Goal: Navigation & Orientation: Find specific page/section

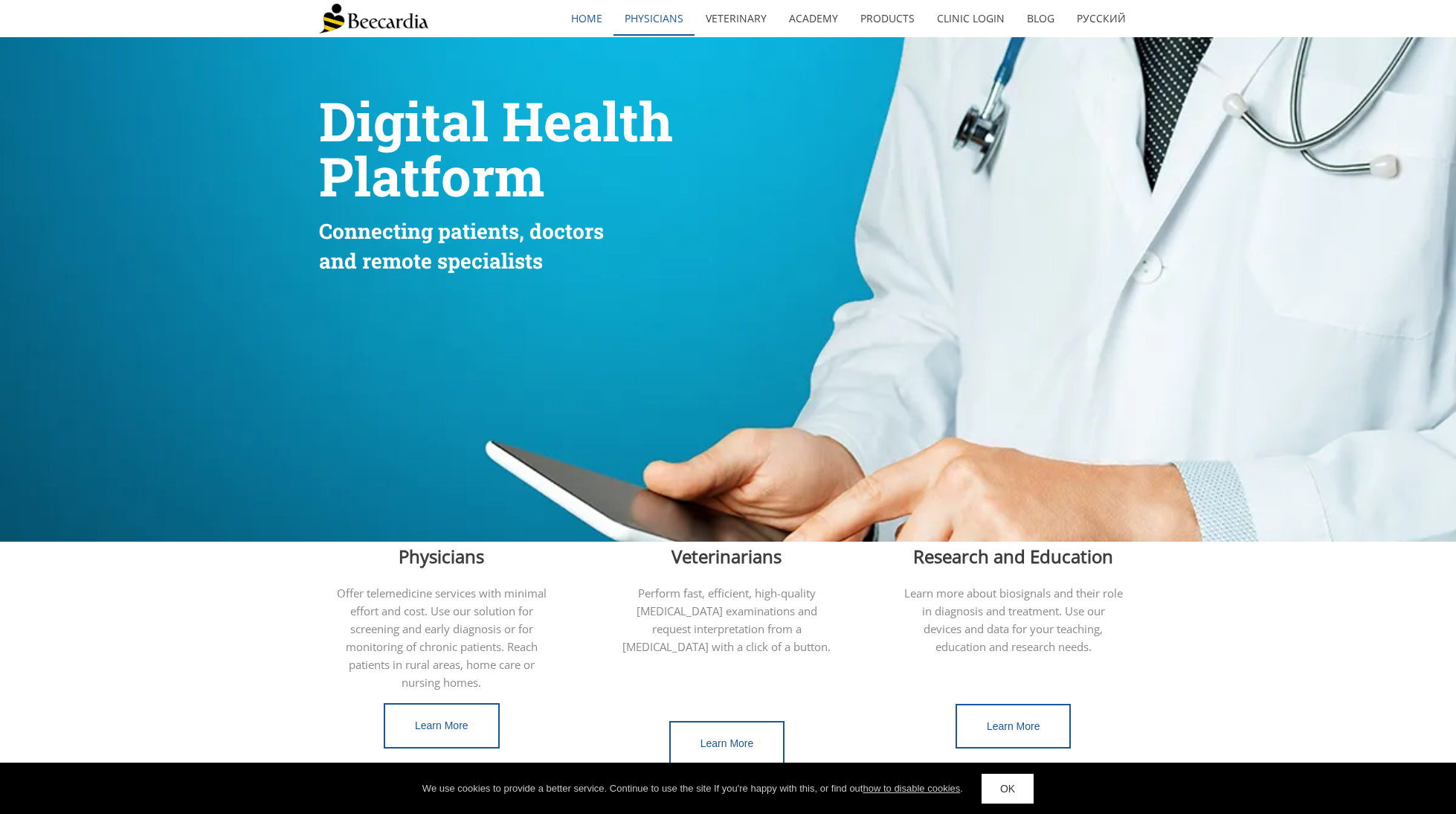
click at [664, 18] on link "Physicians" at bounding box center [654, 19] width 81 height 35
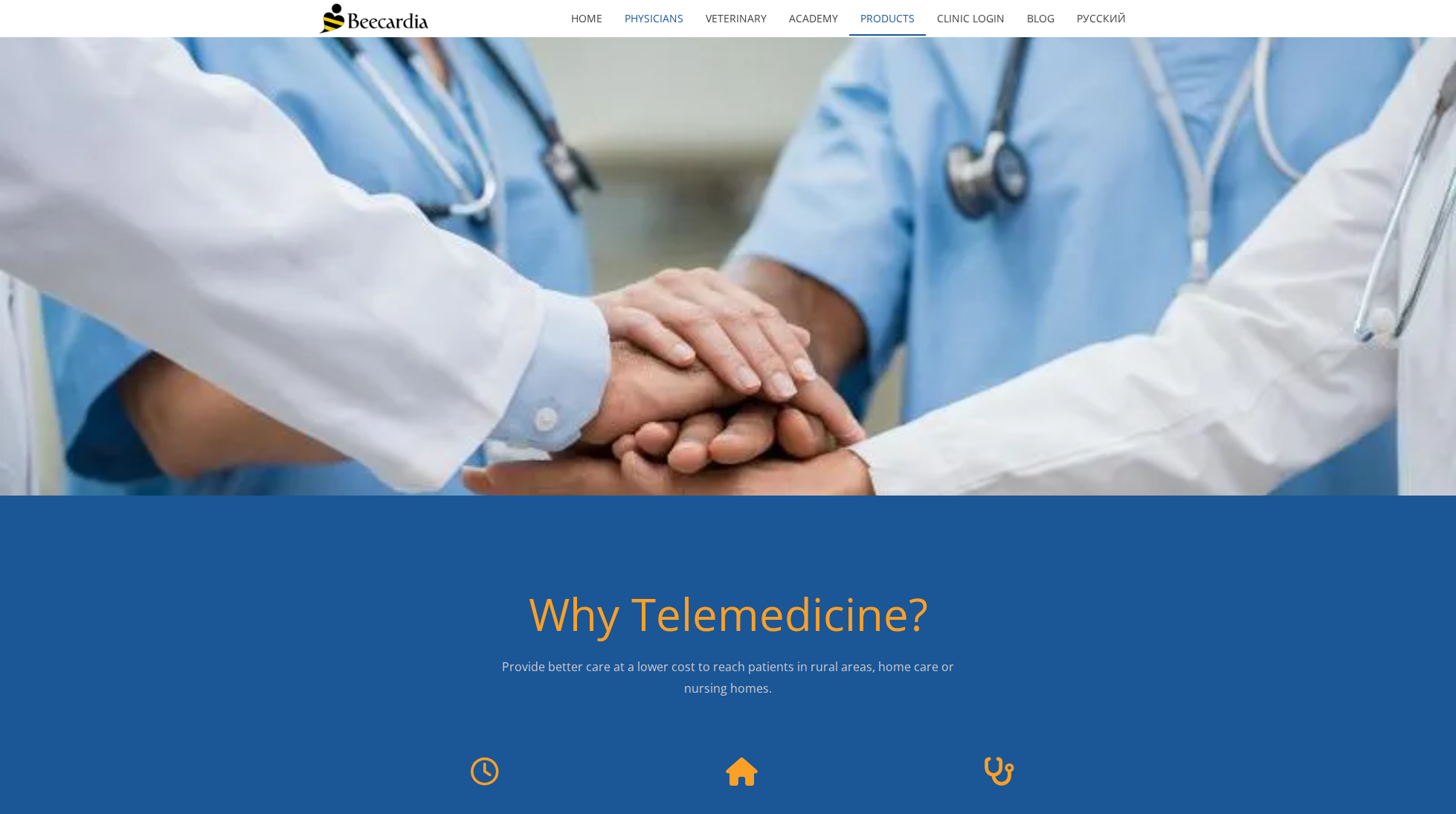
click at [866, 17] on link "Products" at bounding box center [888, 19] width 77 height 35
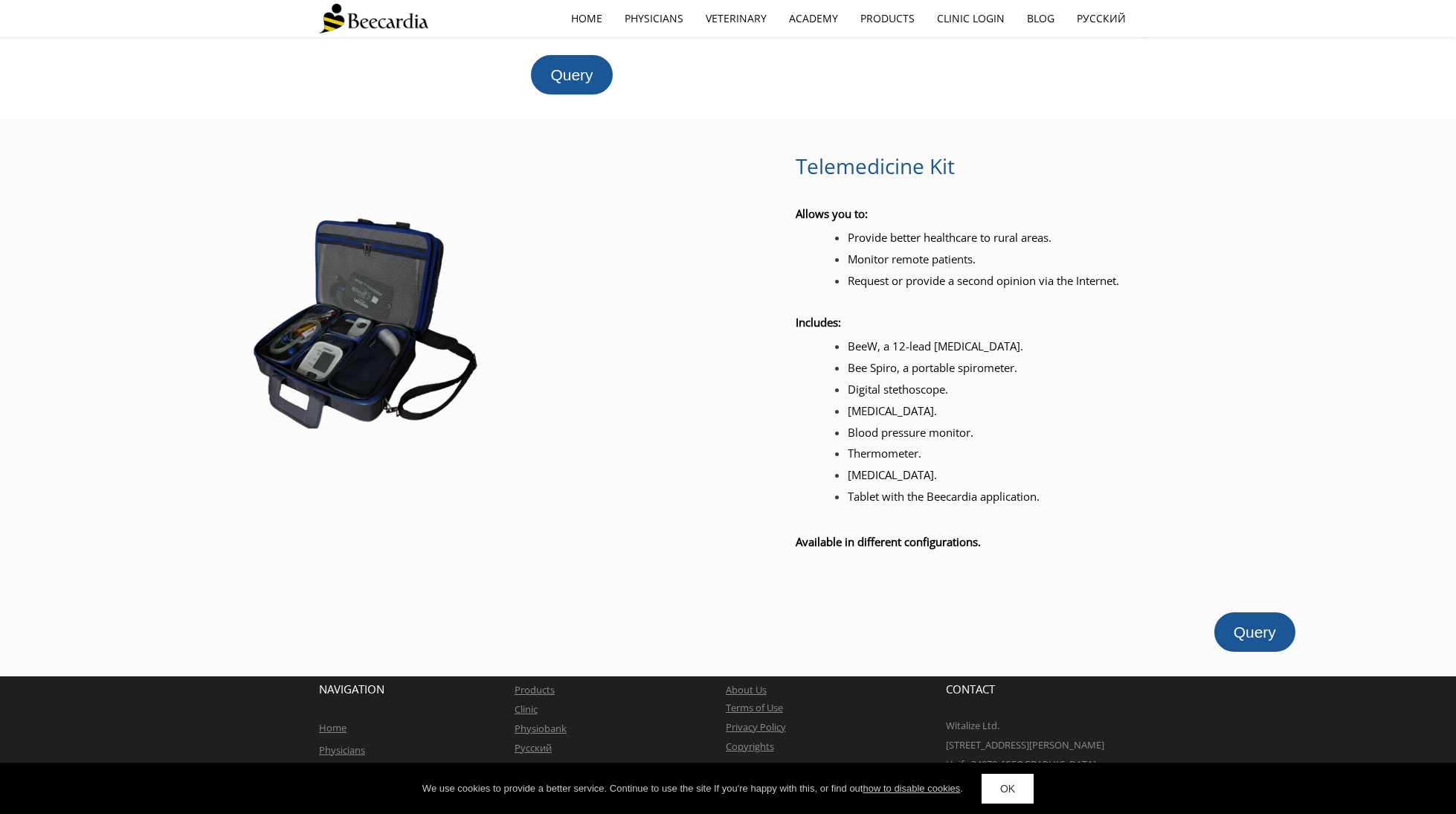
scroll to position [1508, 0]
